Goal: Find specific page/section: Find specific page/section

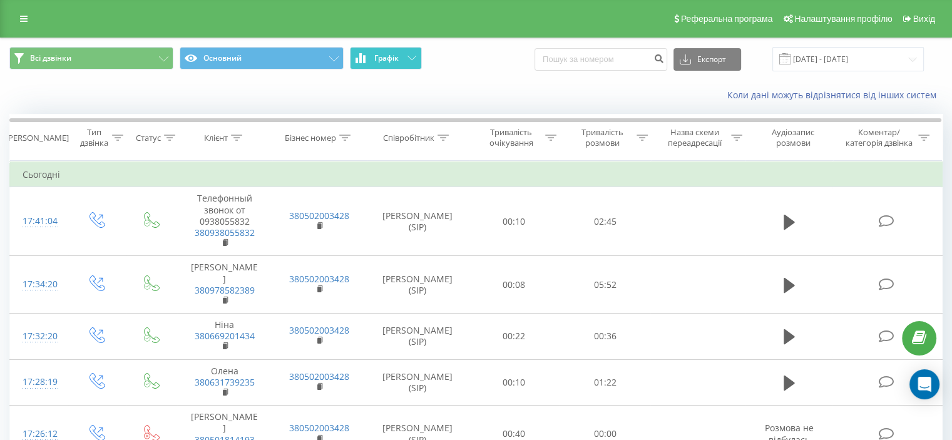
click at [408, 53] on button "Графік" at bounding box center [386, 58] width 72 height 23
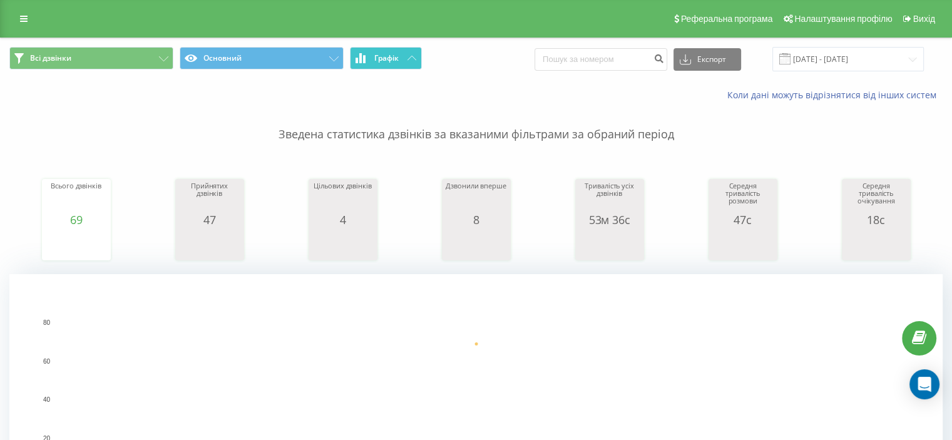
click at [406, 58] on button "Графік" at bounding box center [386, 58] width 72 height 23
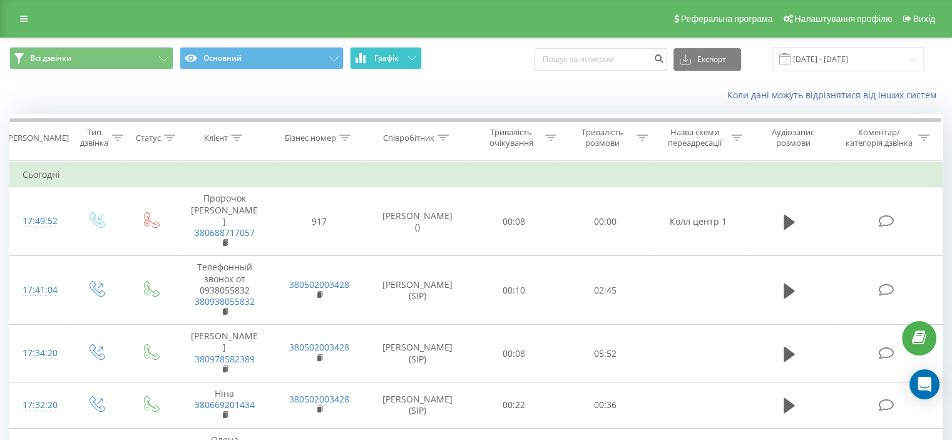
click at [410, 57] on icon at bounding box center [411, 58] width 9 height 4
